Goal: Navigation & Orientation: Find specific page/section

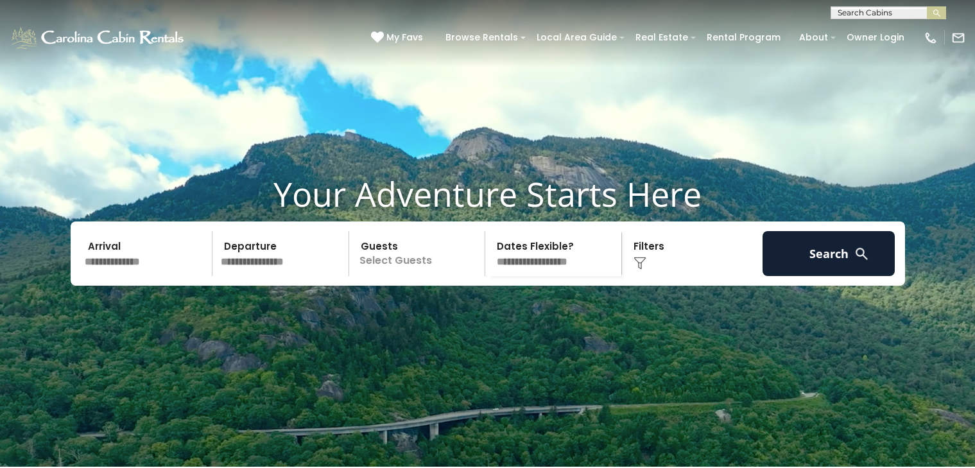
scroll to position [50, 0]
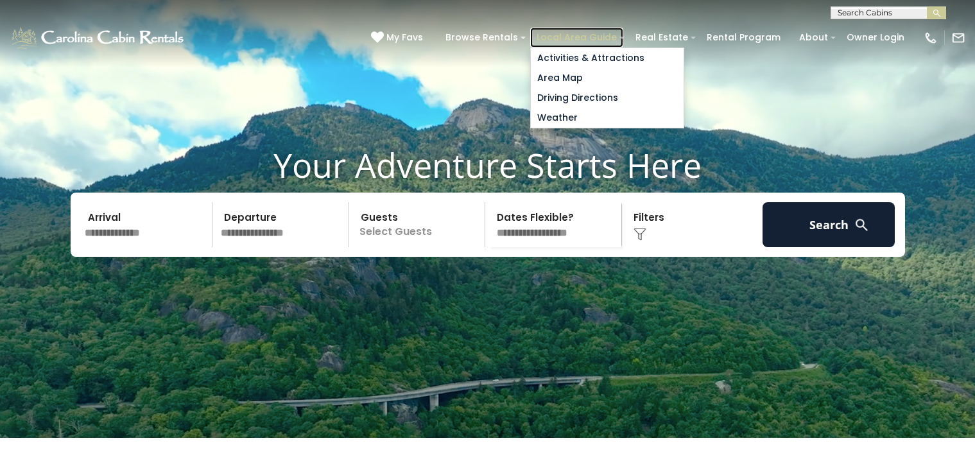
click at [553, 35] on link "Local Area Guide" at bounding box center [576, 38] width 93 height 20
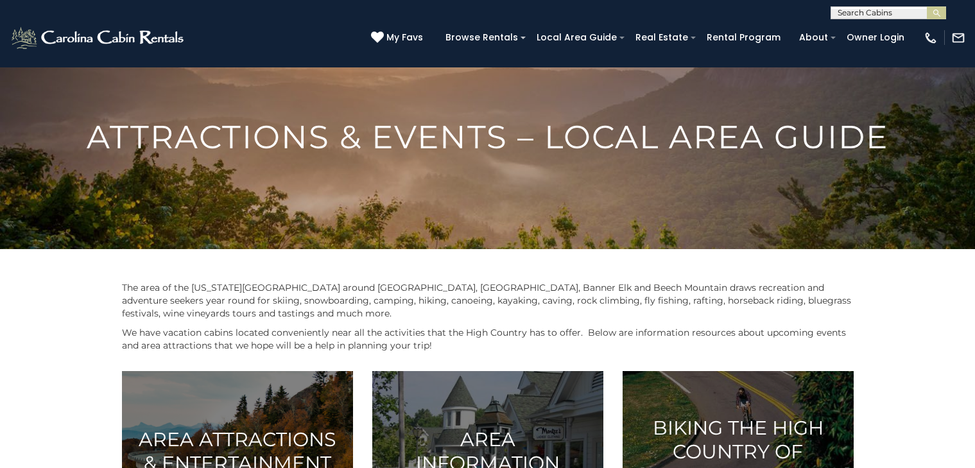
scroll to position [50, 0]
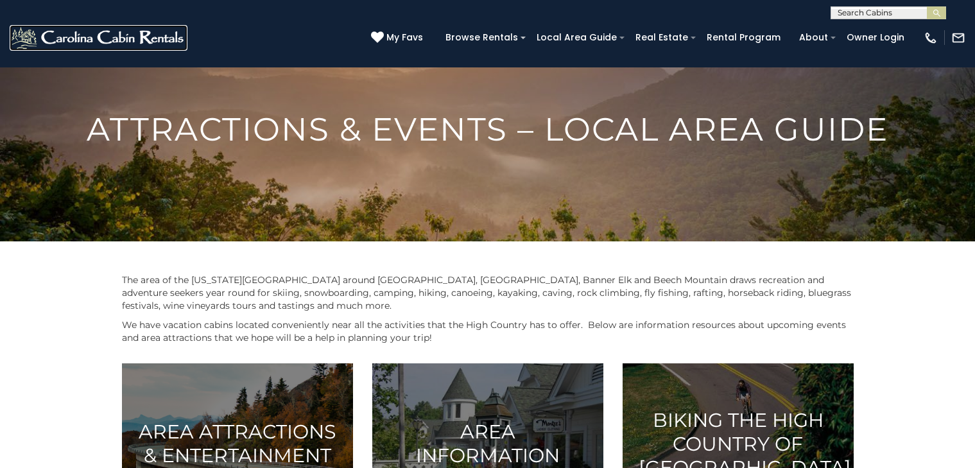
click at [34, 33] on img at bounding box center [99, 38] width 178 height 26
